Goal: Navigation & Orientation: Find specific page/section

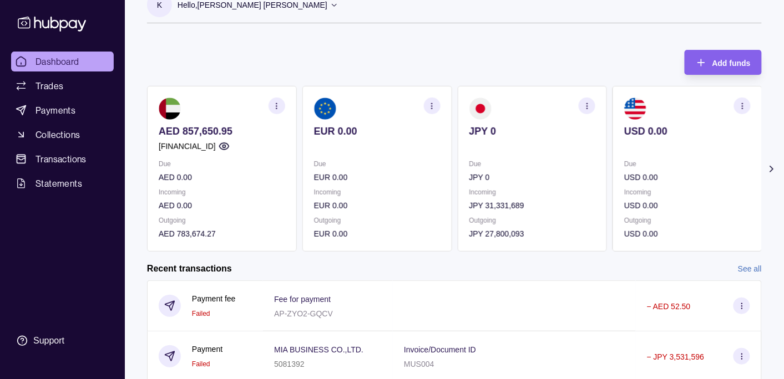
scroll to position [58, 0]
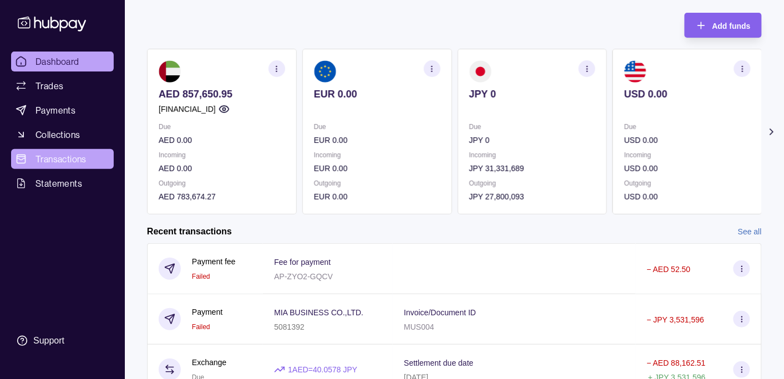
click at [92, 155] on link "Transactions" at bounding box center [62, 159] width 103 height 20
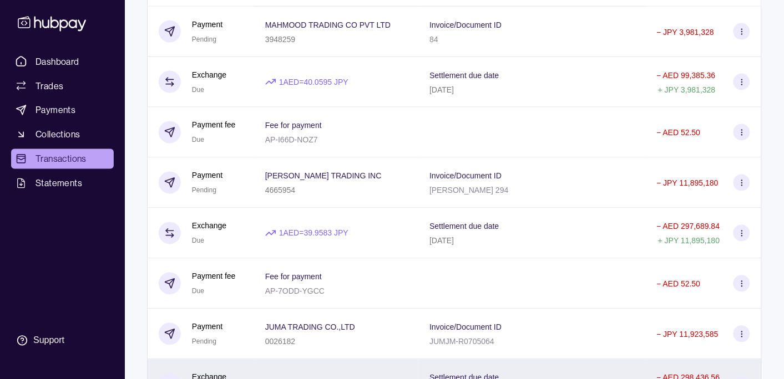
scroll to position [467, 0]
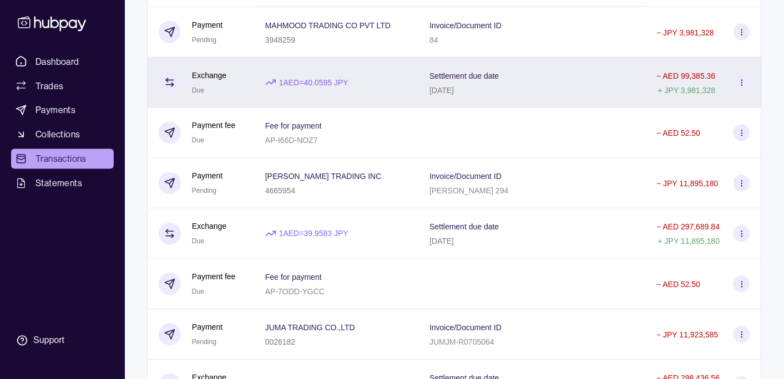
click at [72, 58] on span "Dashboard" at bounding box center [57, 61] width 44 height 13
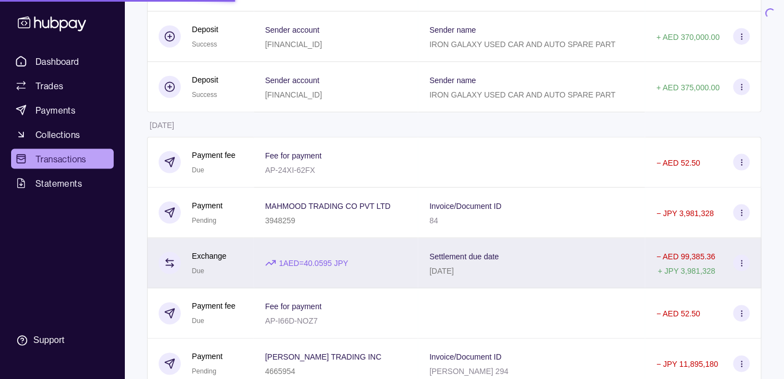
scroll to position [116, 0]
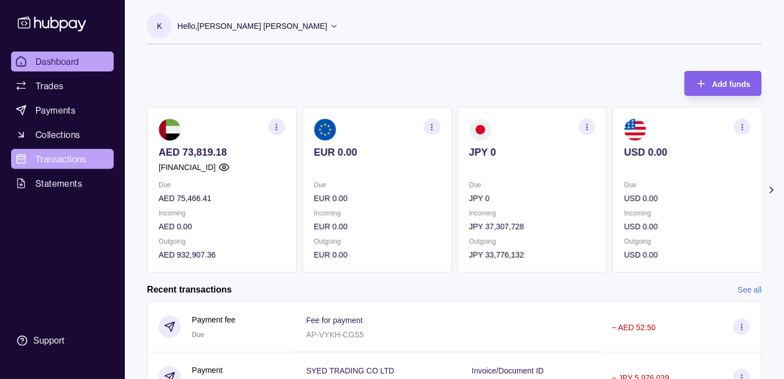
click at [58, 160] on span "Transactions" at bounding box center [60, 159] width 51 height 13
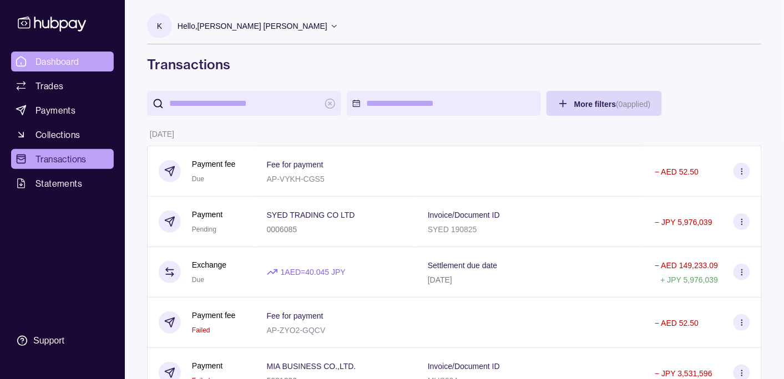
click at [60, 61] on span "Dashboard" at bounding box center [57, 61] width 44 height 13
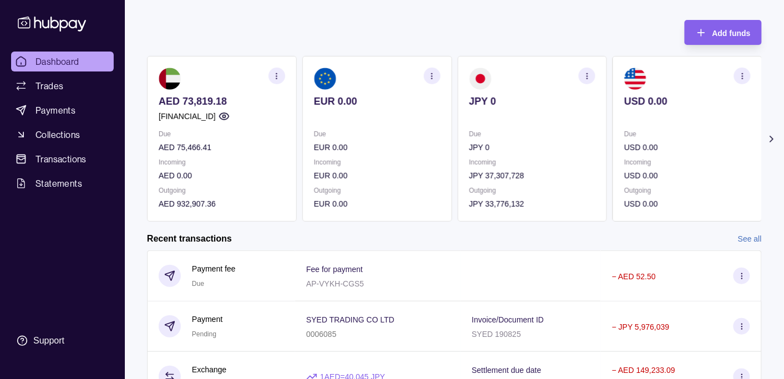
scroll to position [116, 0]
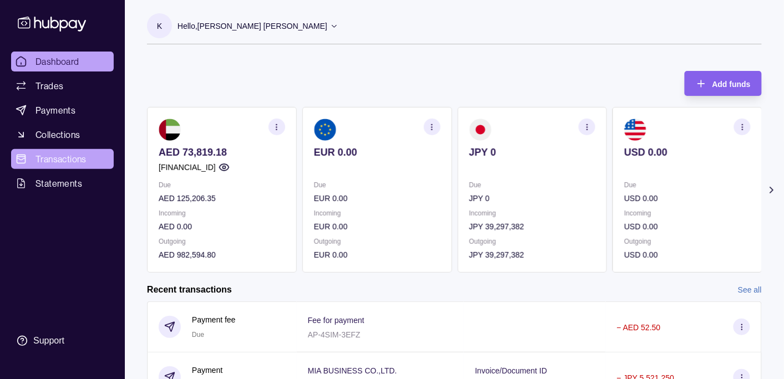
click at [70, 160] on span "Transactions" at bounding box center [60, 159] width 51 height 13
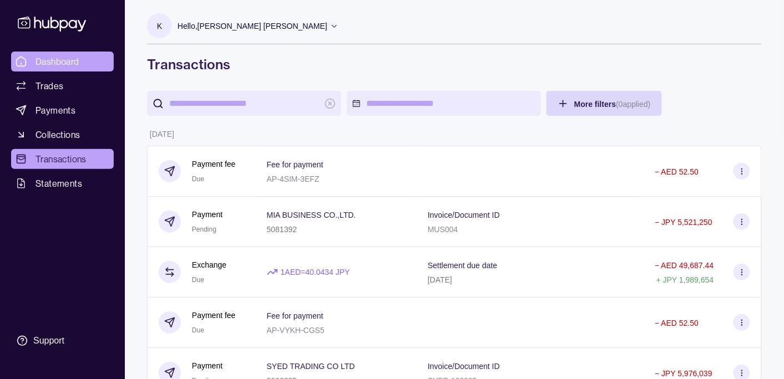
click at [65, 62] on span "Dashboard" at bounding box center [57, 61] width 44 height 13
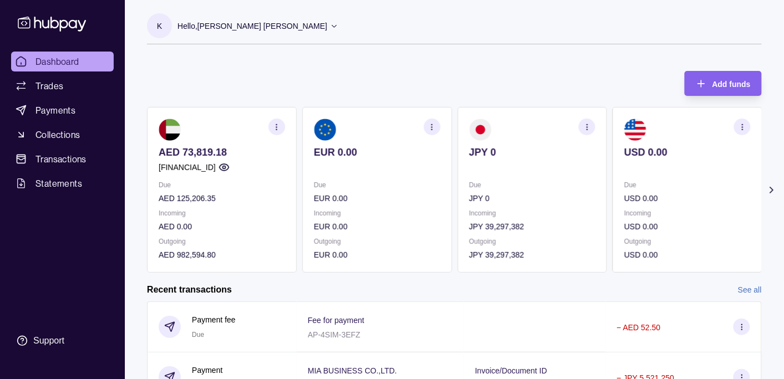
click at [269, 24] on p "Hello, [PERSON_NAME] [PERSON_NAME]" at bounding box center [252, 26] width 150 height 12
